Goal: Find specific page/section: Locate a particular part of the current website

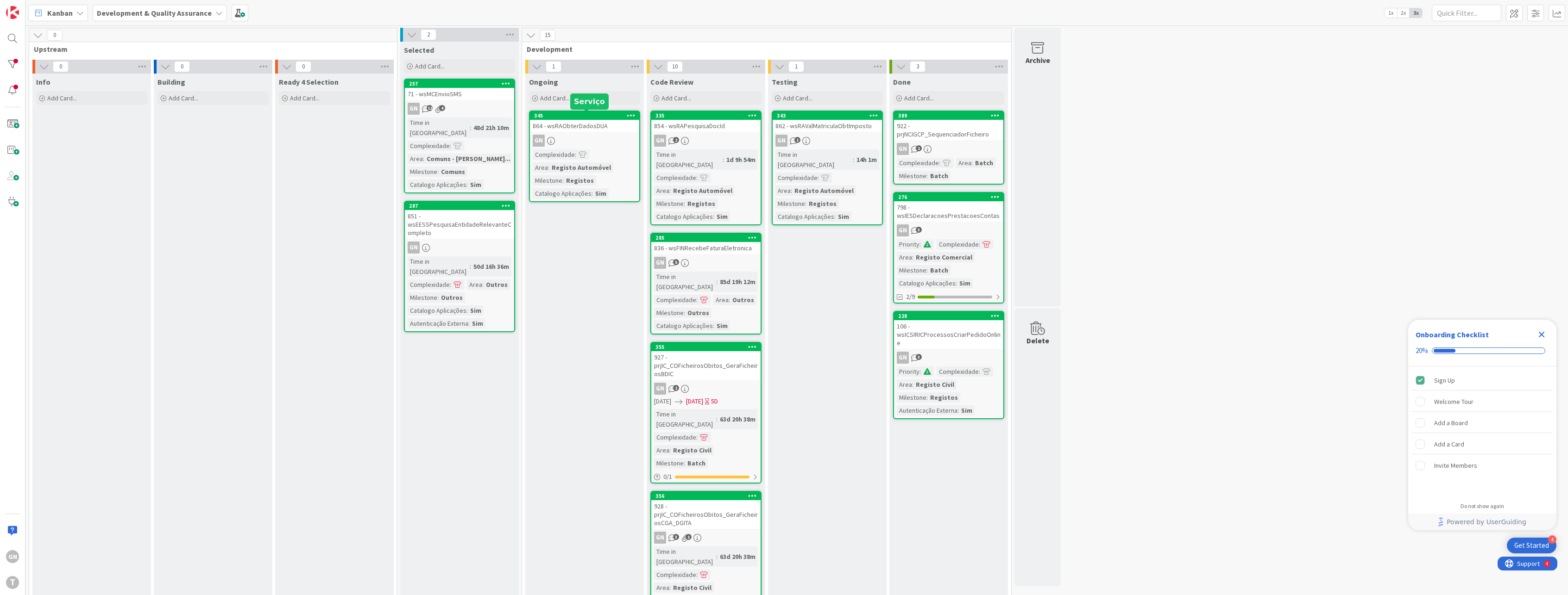
click at [602, 142] on div "GN" at bounding box center [584, 141] width 109 height 12
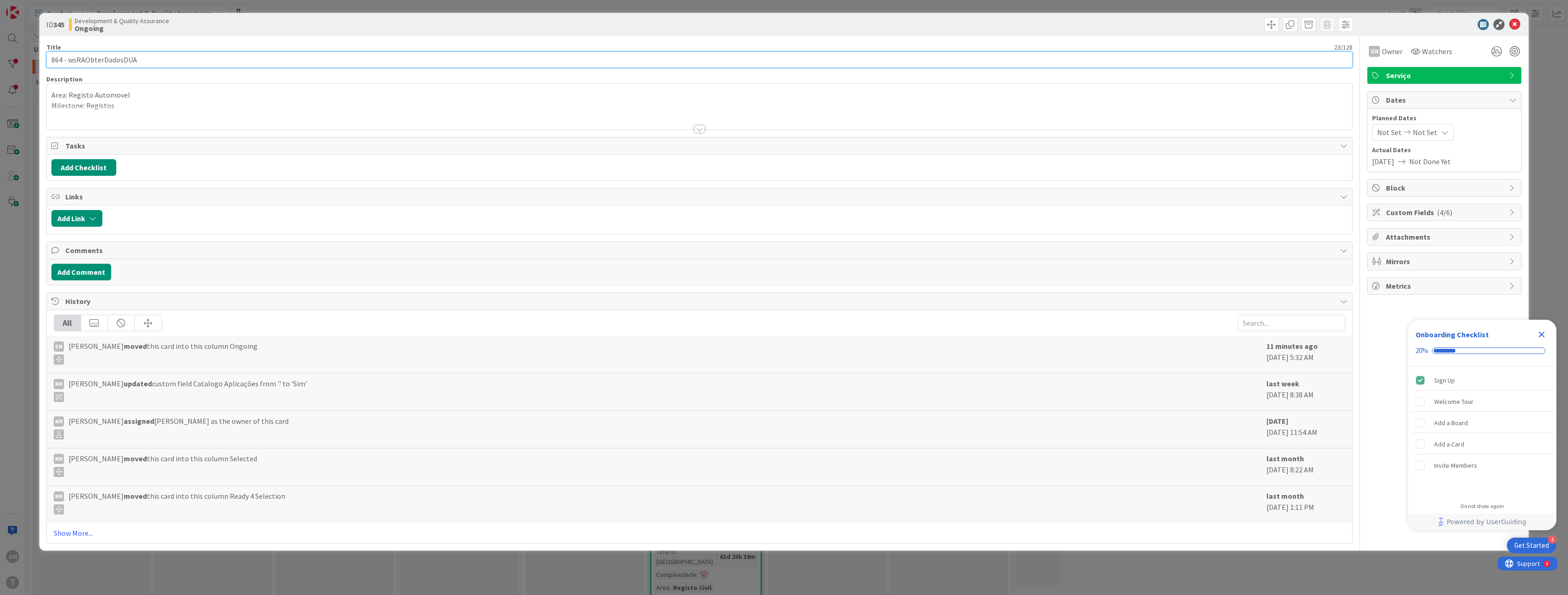
click at [115, 60] on input "864 - wsRAObterDadosDUA" at bounding box center [700, 60] width 1307 height 16
